Goal: Register for event/course

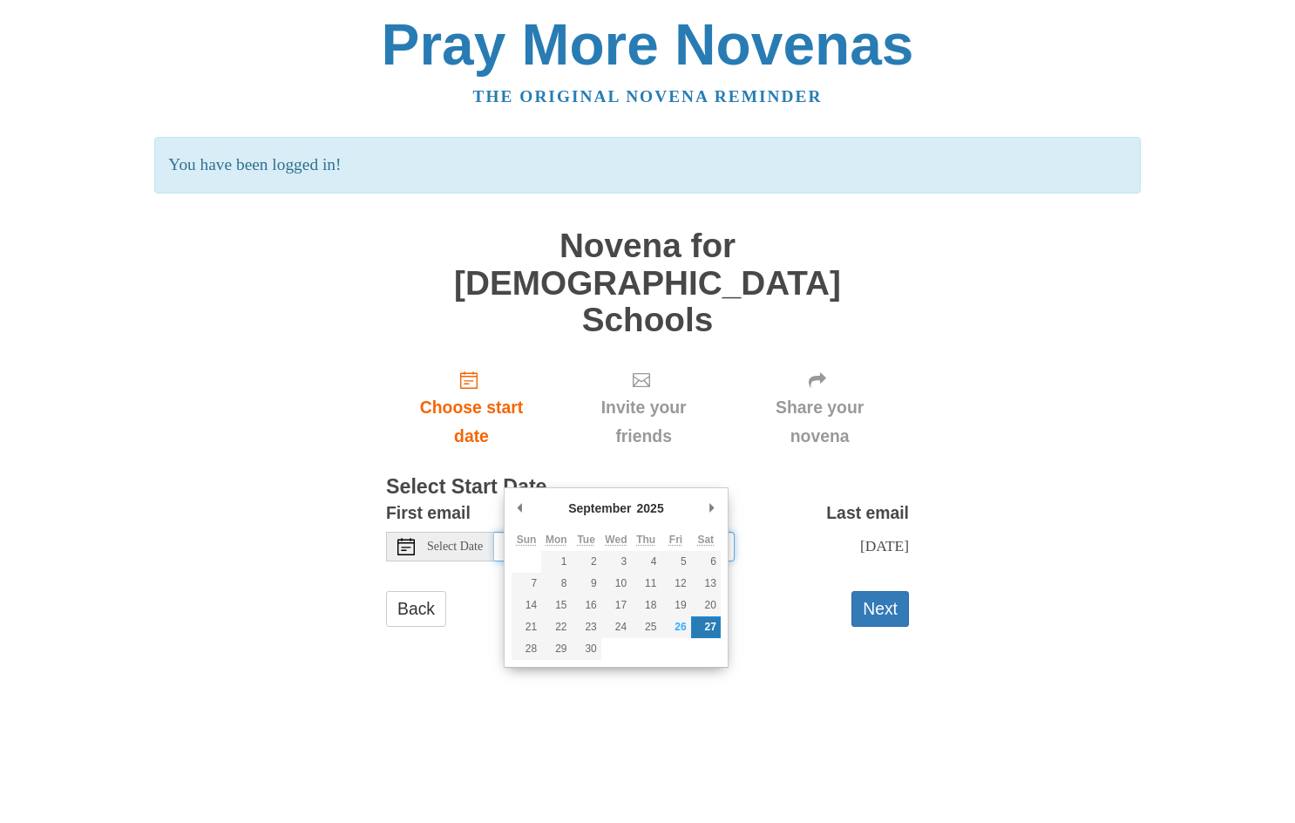
click at [647, 532] on input "[DATE]" at bounding box center [614, 547] width 241 height 30
type input "[DATE]"
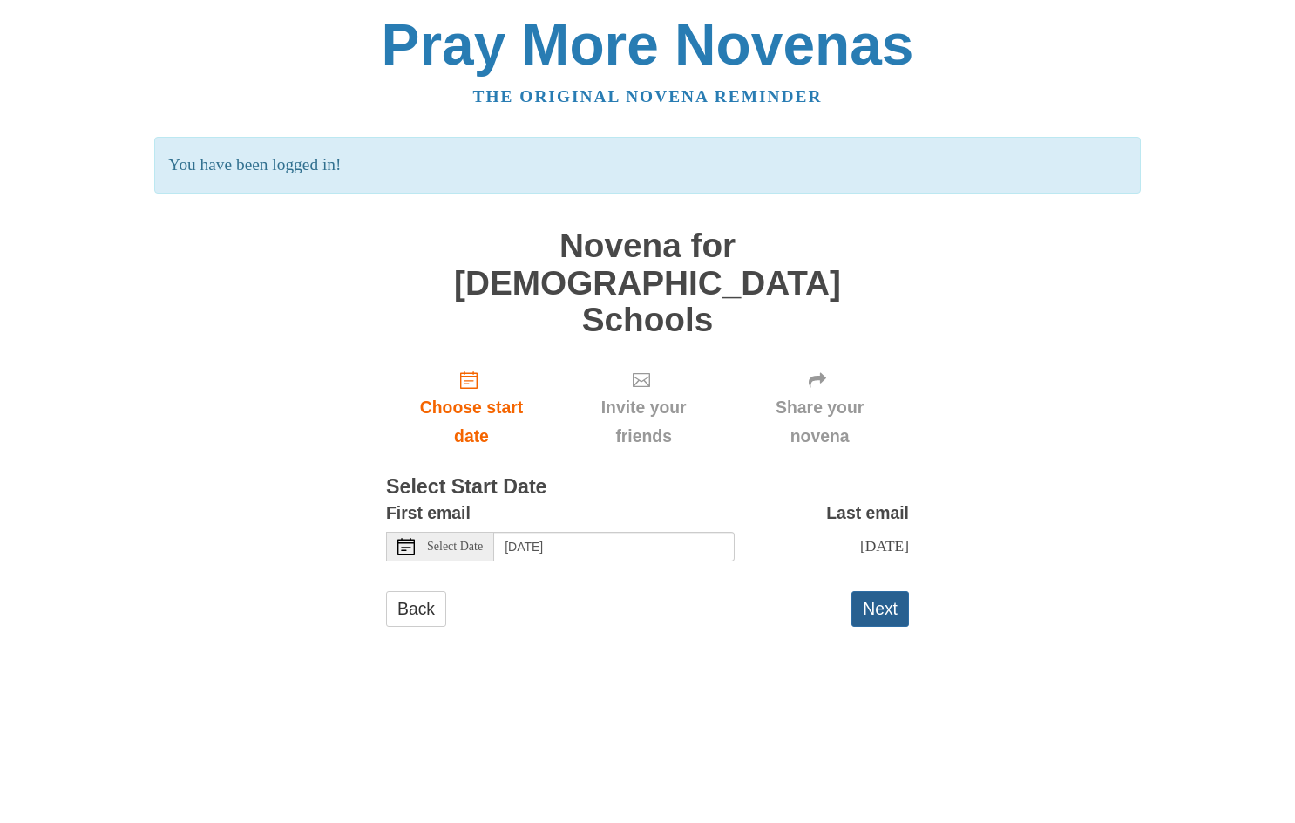
click at [881, 591] on button "Next" at bounding box center [880, 609] width 58 height 36
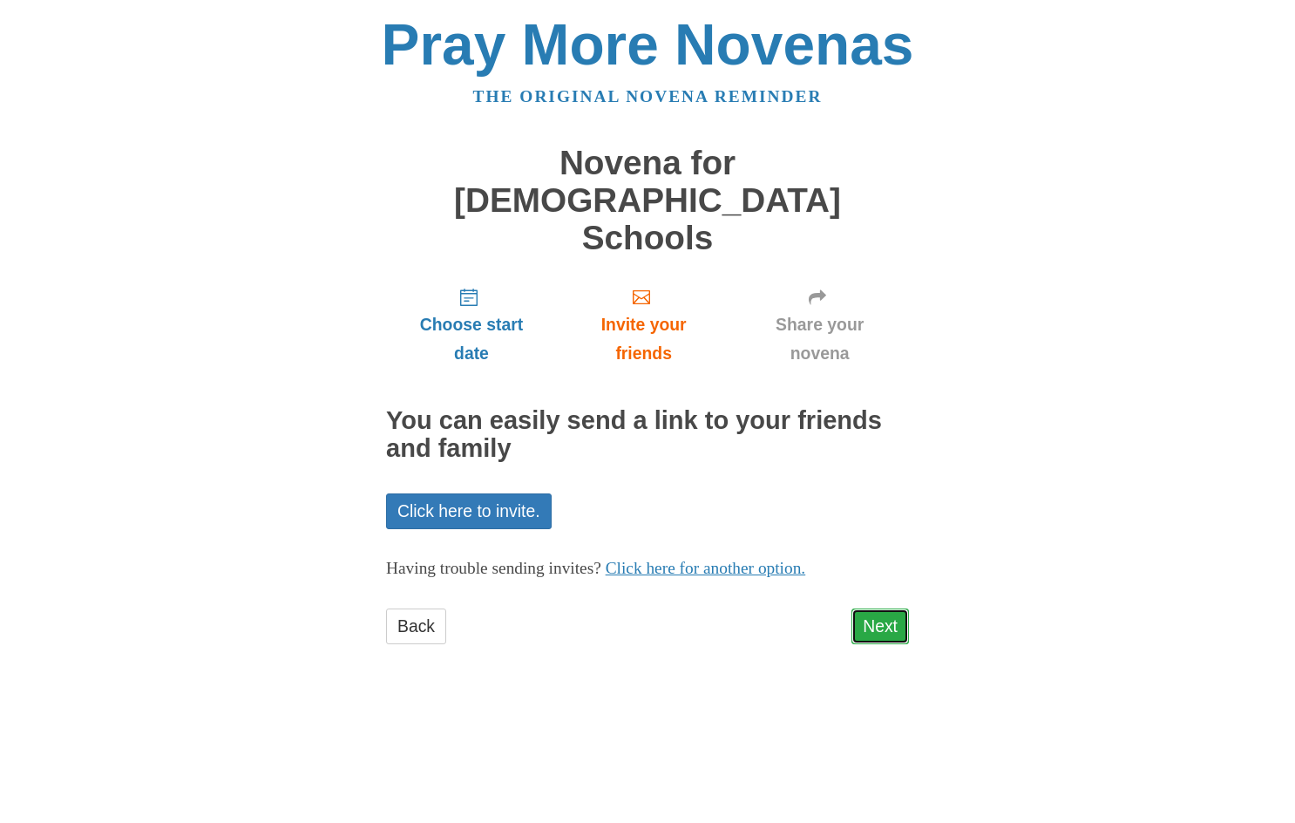
drag, startPoint x: 890, startPoint y: 558, endPoint x: 881, endPoint y: 554, distance: 9.4
click at [890, 608] on link "Next" at bounding box center [880, 626] width 58 height 36
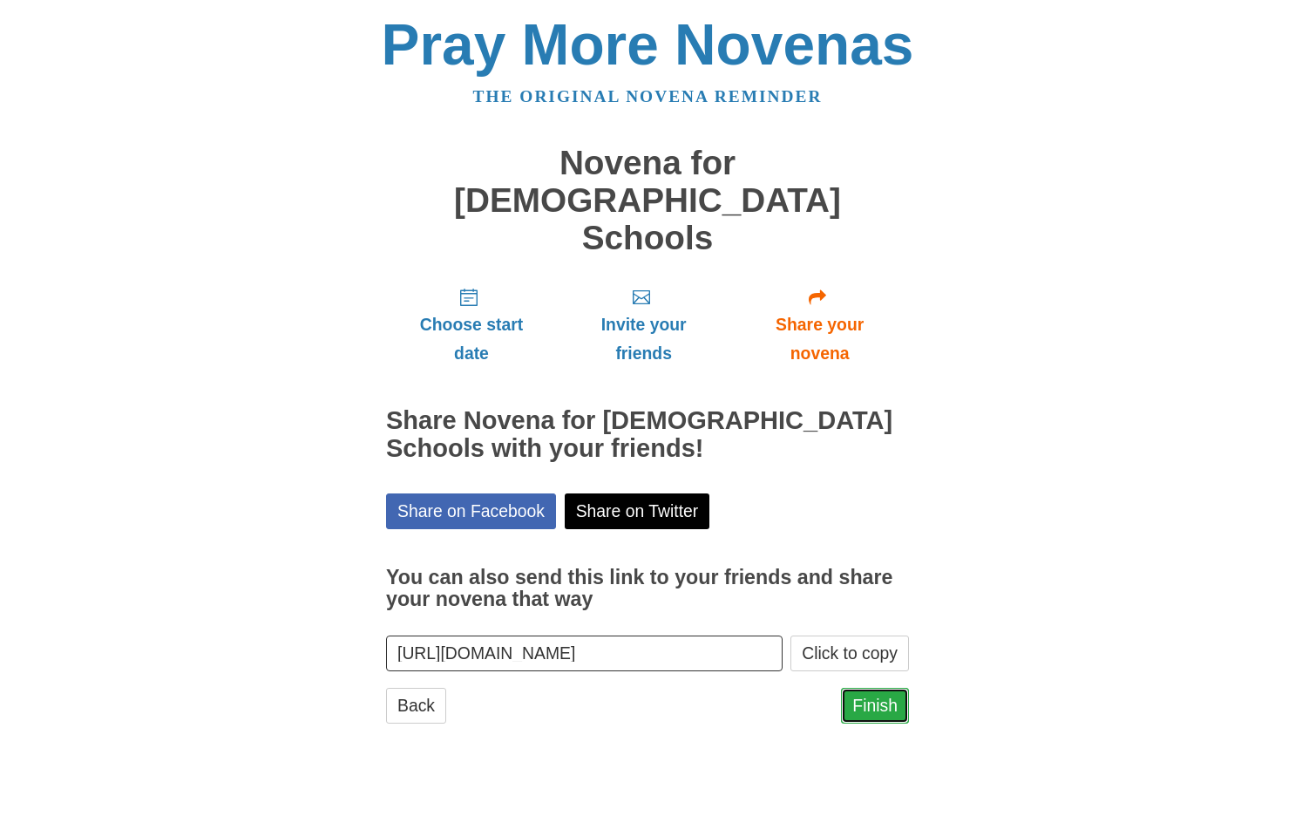
click at [872, 688] on link "Finish" at bounding box center [875, 706] width 68 height 36
